Goal: Communication & Community: Answer question/provide support

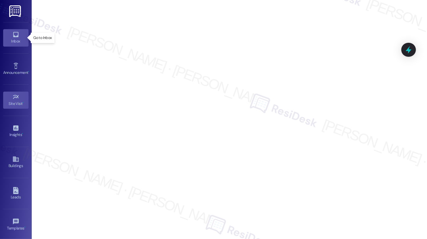
click at [18, 36] on link "Inbox" at bounding box center [15, 37] width 25 height 17
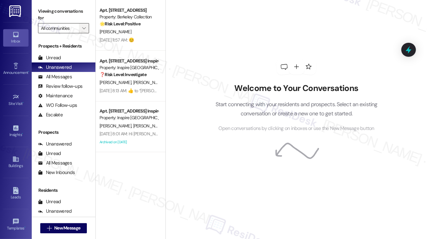
click at [84, 24] on span "" at bounding box center [84, 28] width 6 height 10
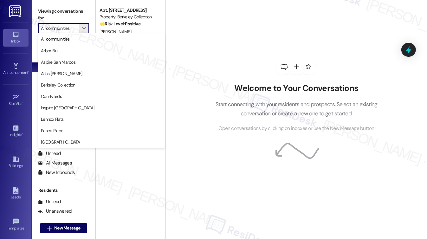
click at [295, 28] on div "Welcome to Your Conversations Start connecting with your residents and prospect…" at bounding box center [296, 95] width 190 height 191
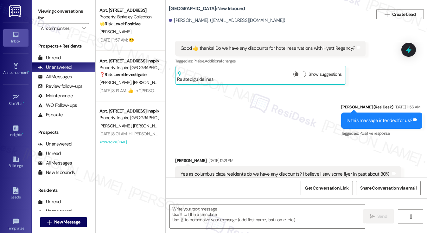
type textarea "Fetching suggested responses. Please feel free to read through the conversation…"
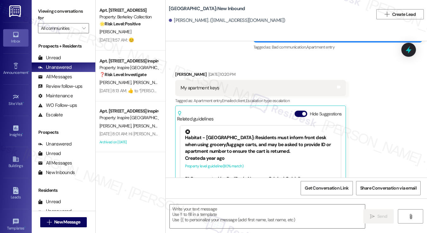
scroll to position [2846, 0]
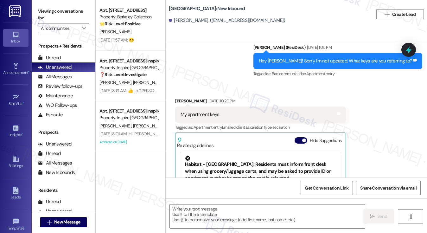
click at [208, 111] on div "My apartment keys" at bounding box center [200, 114] width 39 height 7
click at [205, 67] on div "Sent via SMS Sarah (ResiDesk) Dec 19, 2024 at 1:05 PM Hey Rahul! Sorry I'm not …" at bounding box center [296, 57] width 261 height 54
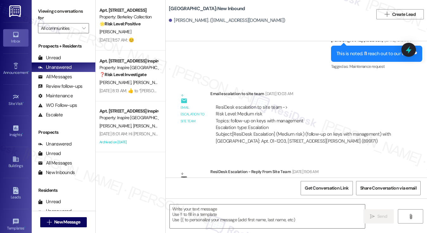
scroll to position [3100, 0]
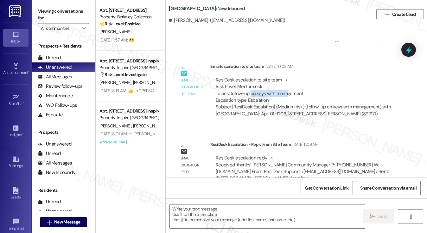
drag, startPoint x: 265, startPoint y: 85, endPoint x: 276, endPoint y: 105, distance: 22.5
click at [288, 85] on div "ResiDesk escalation to site team -> Risk Level: Medium risk Topics: follow-up o…" at bounding box center [306, 90] width 180 height 27
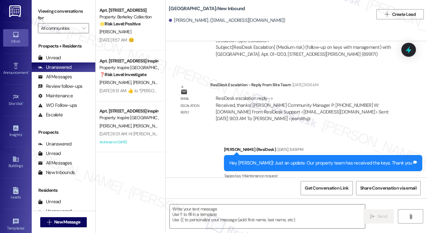
click at [307, 160] on div "Hey Rahul! Just an update. Our property team has received the keys. Thank you" at bounding box center [320, 163] width 183 height 7
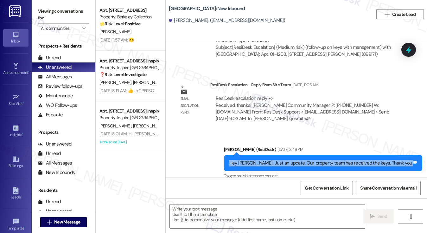
click at [307, 160] on div "Hey Rahul! Just an update. Our property team has received the keys. Thank you" at bounding box center [320, 163] width 183 height 7
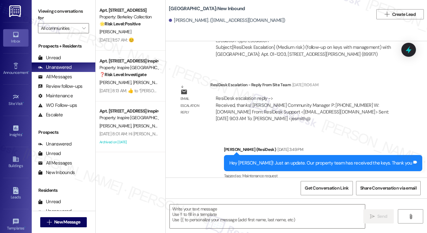
click at [317, 81] on div "Dec 20, 2024 at 11:06 AM" at bounding box center [305, 84] width 28 height 7
